Goal: Entertainment & Leisure: Browse casually

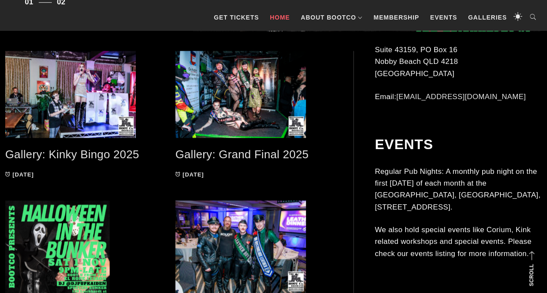
scroll to position [685, 0]
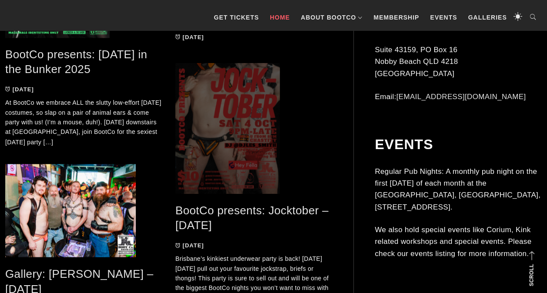
click at [220, 148] on span at bounding box center [253, 128] width 157 height 131
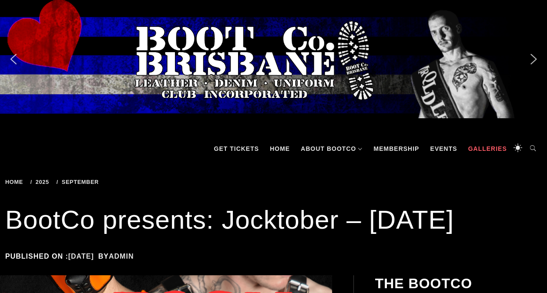
click at [494, 149] on link "Galleries" at bounding box center [486, 149] width 47 height 26
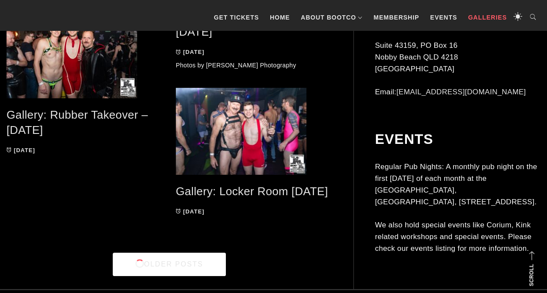
scroll to position [1725, 0]
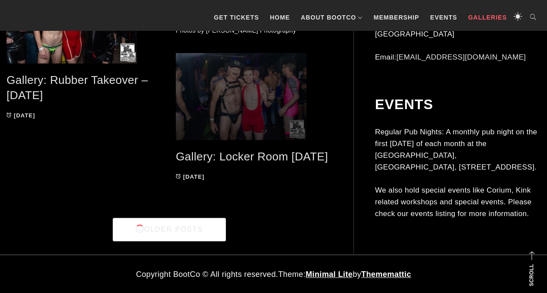
click at [253, 100] on span at bounding box center [254, 96] width 156 height 87
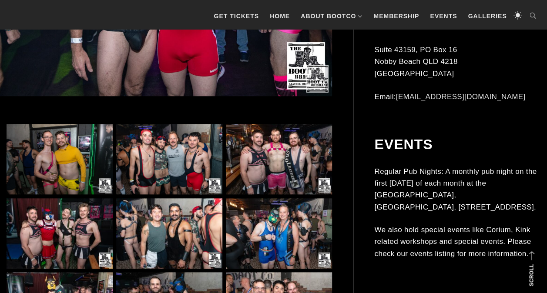
scroll to position [98, 0]
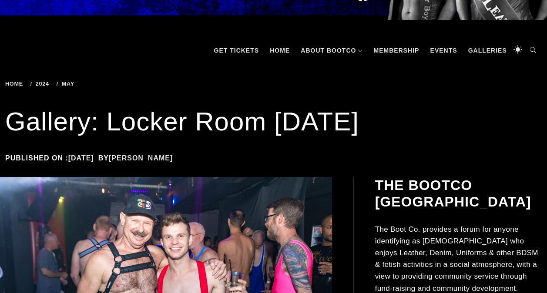
click at [191, 241] on img at bounding box center [155, 294] width 353 height 235
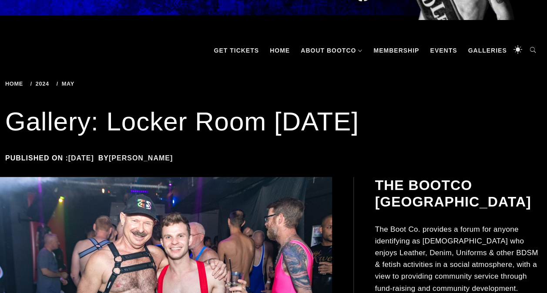
click at [191, 241] on img at bounding box center [155, 294] width 353 height 235
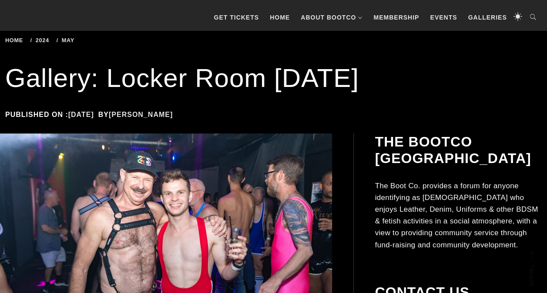
scroll to position [392, 0]
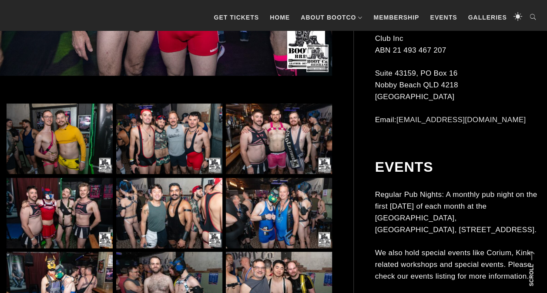
click at [49, 131] on img at bounding box center [60, 139] width 106 height 70
click at [252, 131] on img at bounding box center [279, 139] width 106 height 70
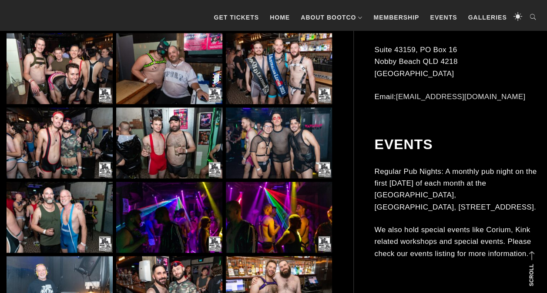
scroll to position [978, 0]
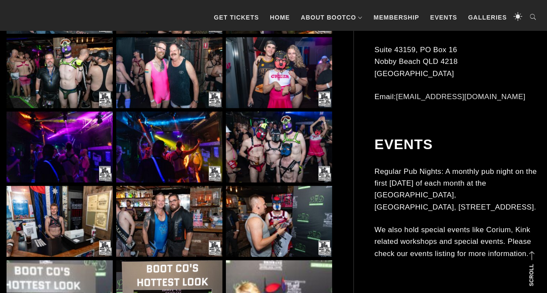
click at [292, 85] on img at bounding box center [279, 72] width 106 height 70
click at [162, 168] on img at bounding box center [169, 147] width 106 height 70
